Goal: Navigation & Orientation: Find specific page/section

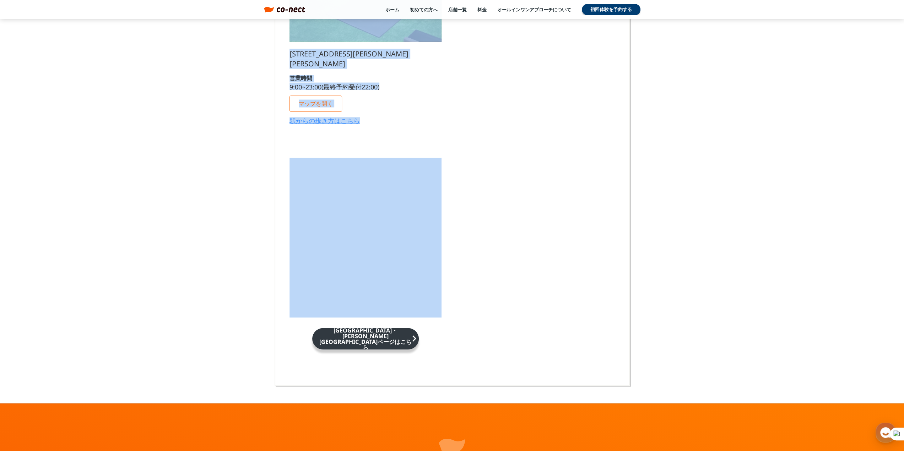
scroll to position [4296, 0]
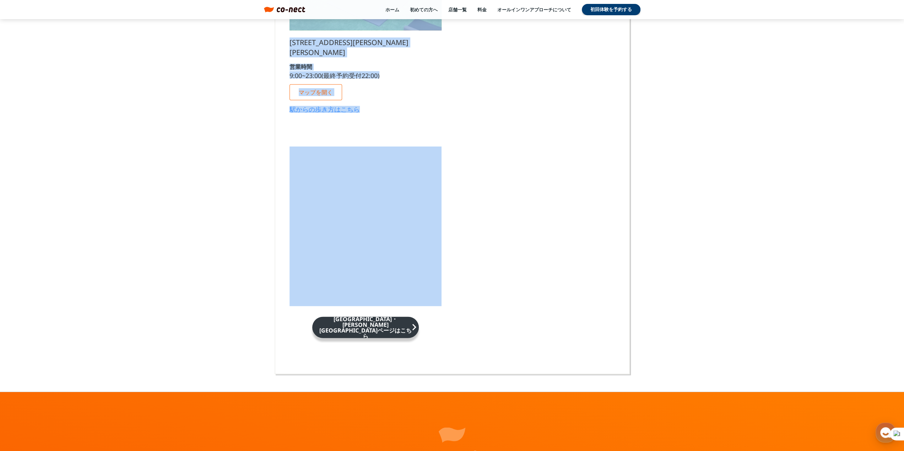
drag, startPoint x: 130, startPoint y: 90, endPoint x: 552, endPoint y: 237, distance: 446.7
copy div "lorem ipsumdol_sitam_conse ADIPisc elitsedd_eiusm_tempo in-utlabore98etdolo！ ma…"
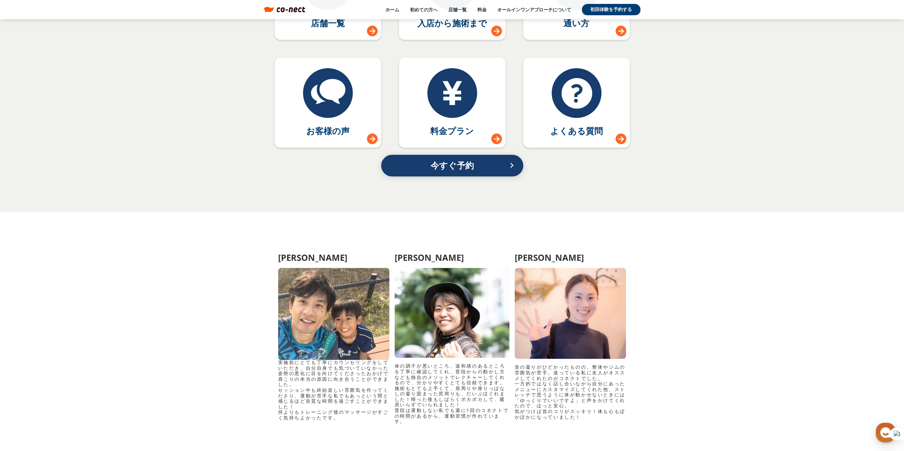
scroll to position [3231, 0]
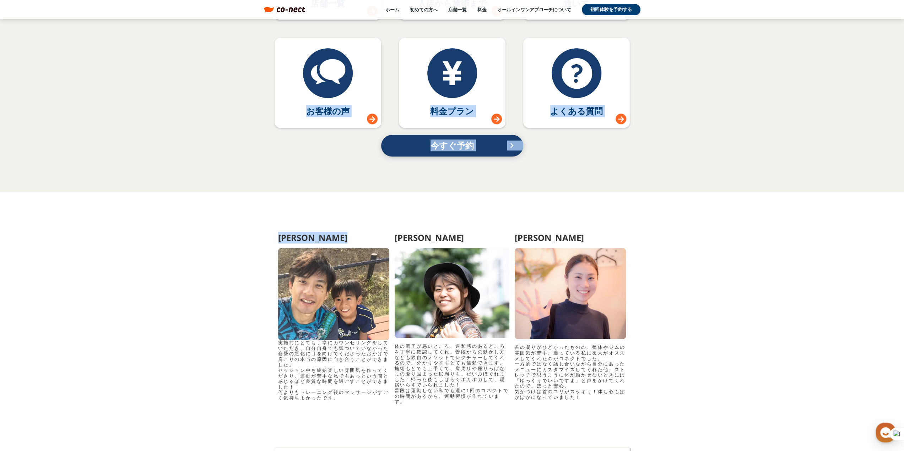
drag, startPoint x: 336, startPoint y: 294, endPoint x: -357, endPoint y: 146, distance: 708.3
drag, startPoint x: 324, startPoint y: 312, endPoint x: 239, endPoint y: 287, distance: 88.8
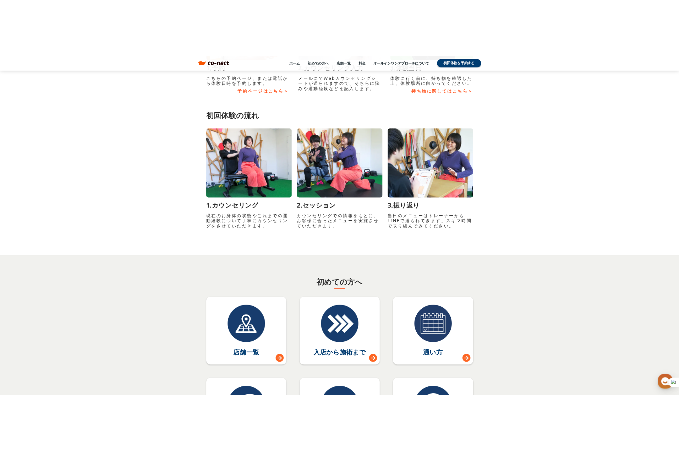
scroll to position [2769, 0]
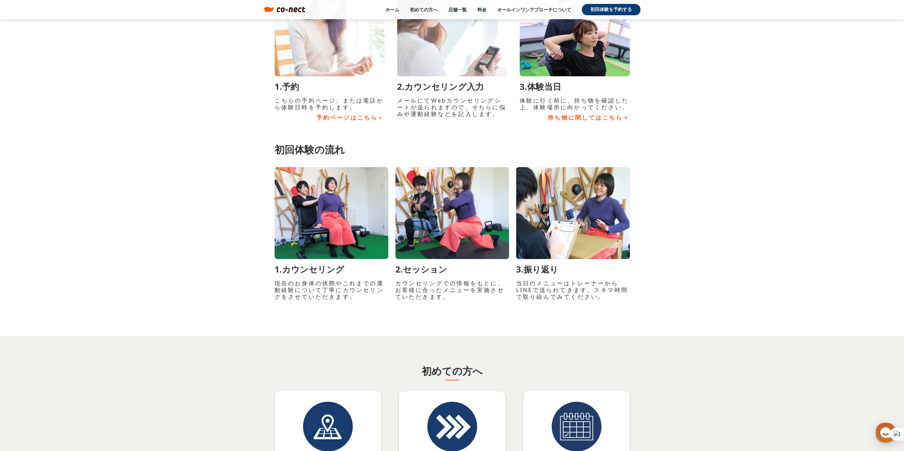
drag, startPoint x: 320, startPoint y: 201, endPoint x: 205, endPoint y: 227, distance: 117.8
drag, startPoint x: 307, startPoint y: 204, endPoint x: 330, endPoint y: 203, distance: 23.1
click at [330, 202] on div at bounding box center [331, 213] width 114 height 92
